Goal: Check status: Check status

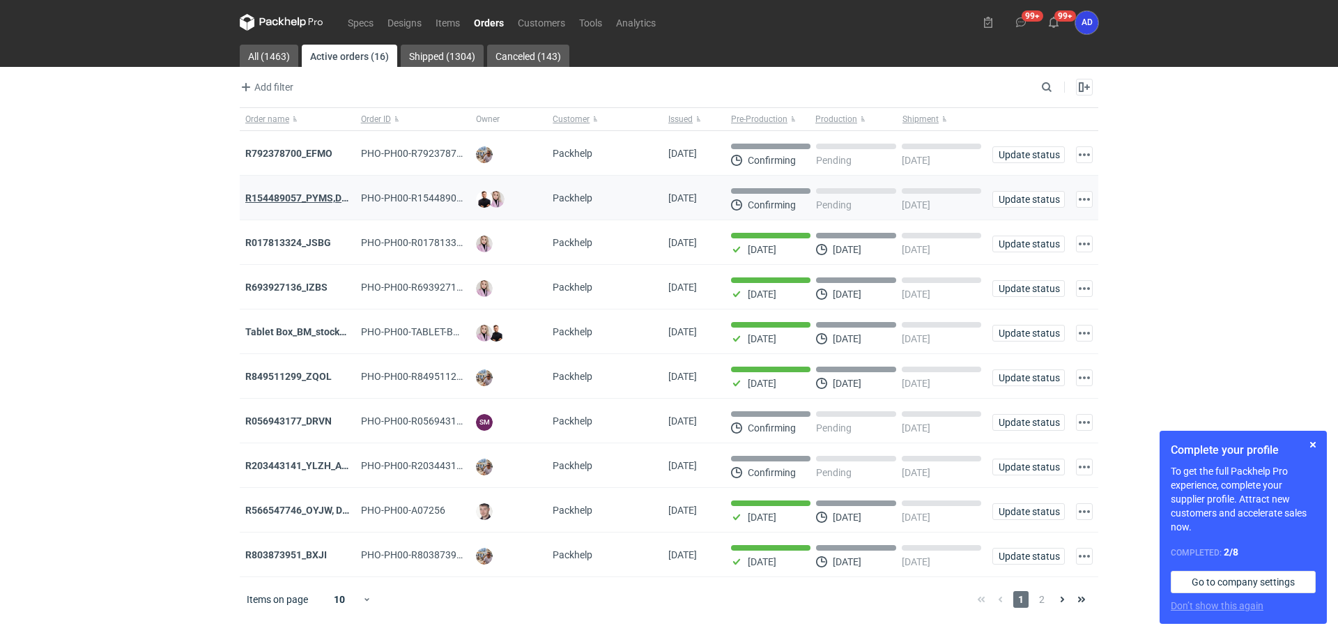
click at [298, 203] on strong "R154489057_PYMS,DEPJ,PVJP" at bounding box center [314, 197] width 139 height 11
